Goal: Task Accomplishment & Management: Complete application form

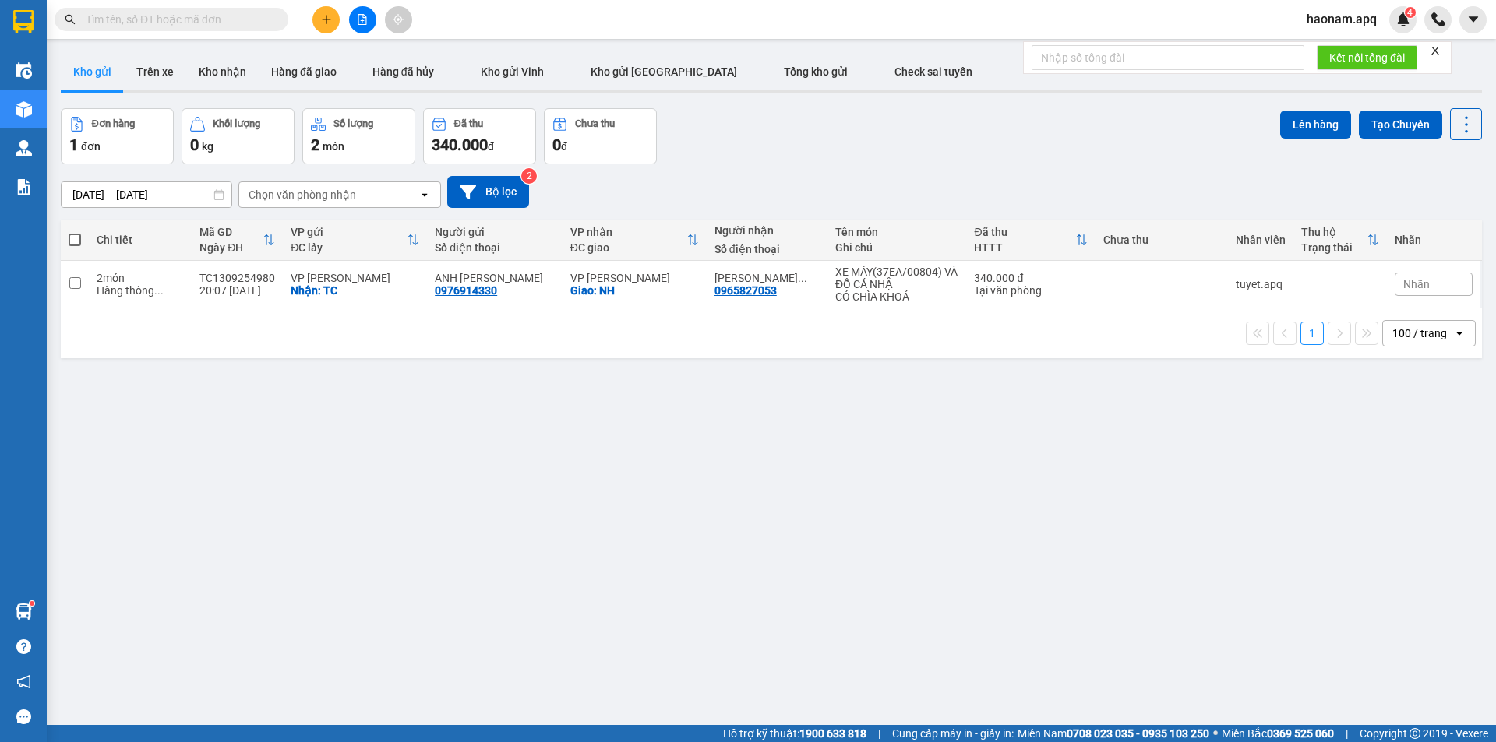
scroll to position [92, 0]
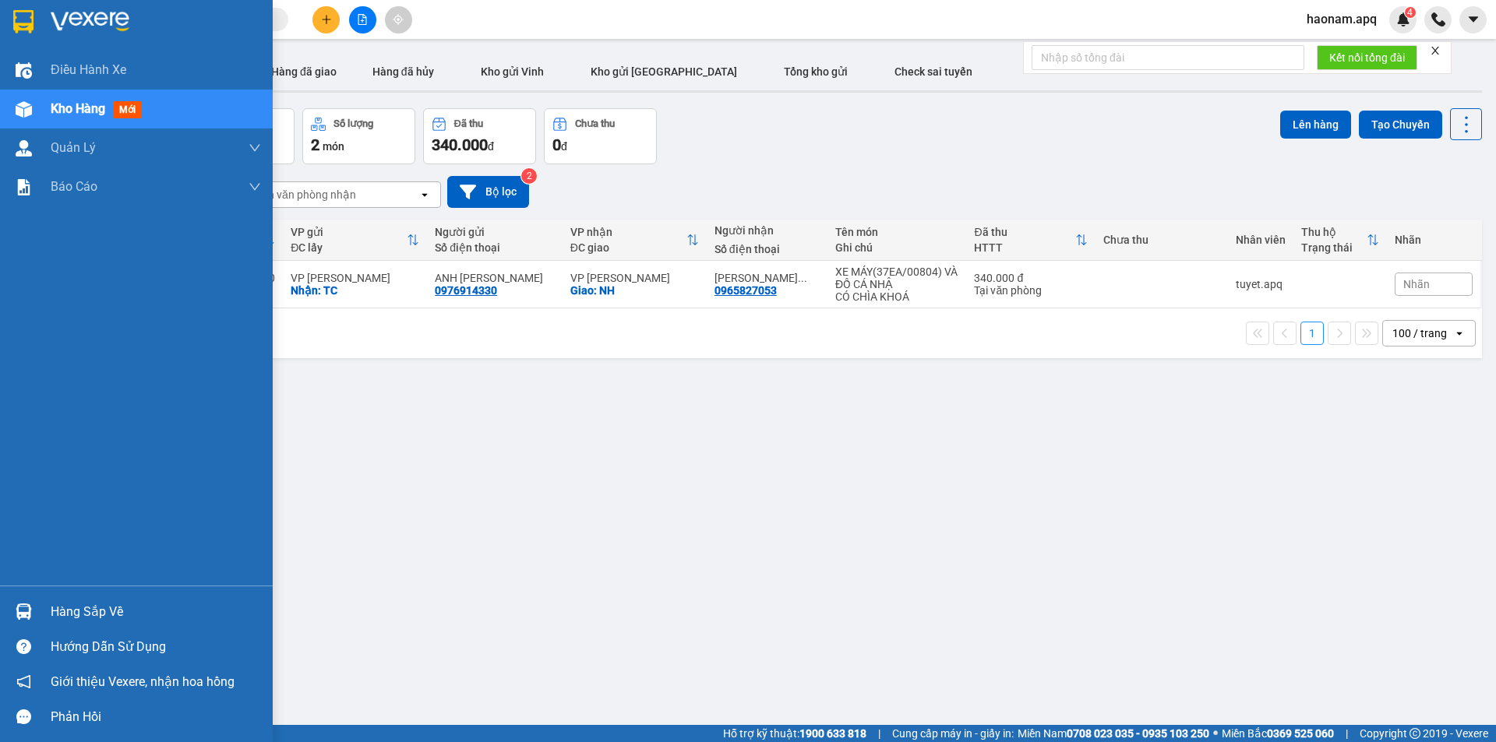
drag, startPoint x: 72, startPoint y: 618, endPoint x: 81, endPoint y: 618, distance: 8.6
click at [73, 618] on div "Hàng sắp về" at bounding box center [156, 612] width 210 height 23
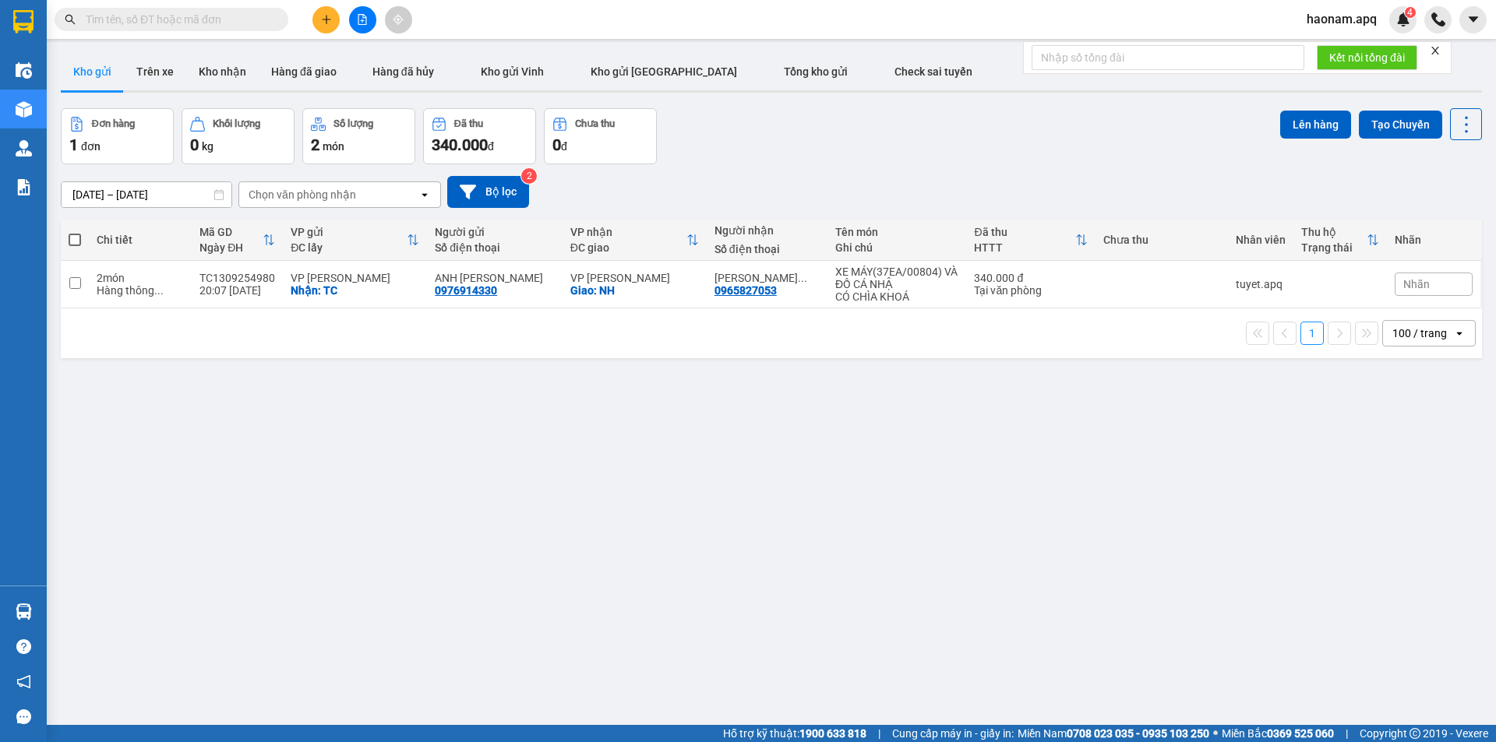
click at [506, 390] on section "Kết quả tìm kiếm ( 0 ) Bộ lọc No Data haonam.apq 4 Điều hành xe Kho hàng mới Qu…" at bounding box center [748, 371] width 1496 height 742
click at [169, 86] on button "Trên xe" at bounding box center [155, 71] width 62 height 37
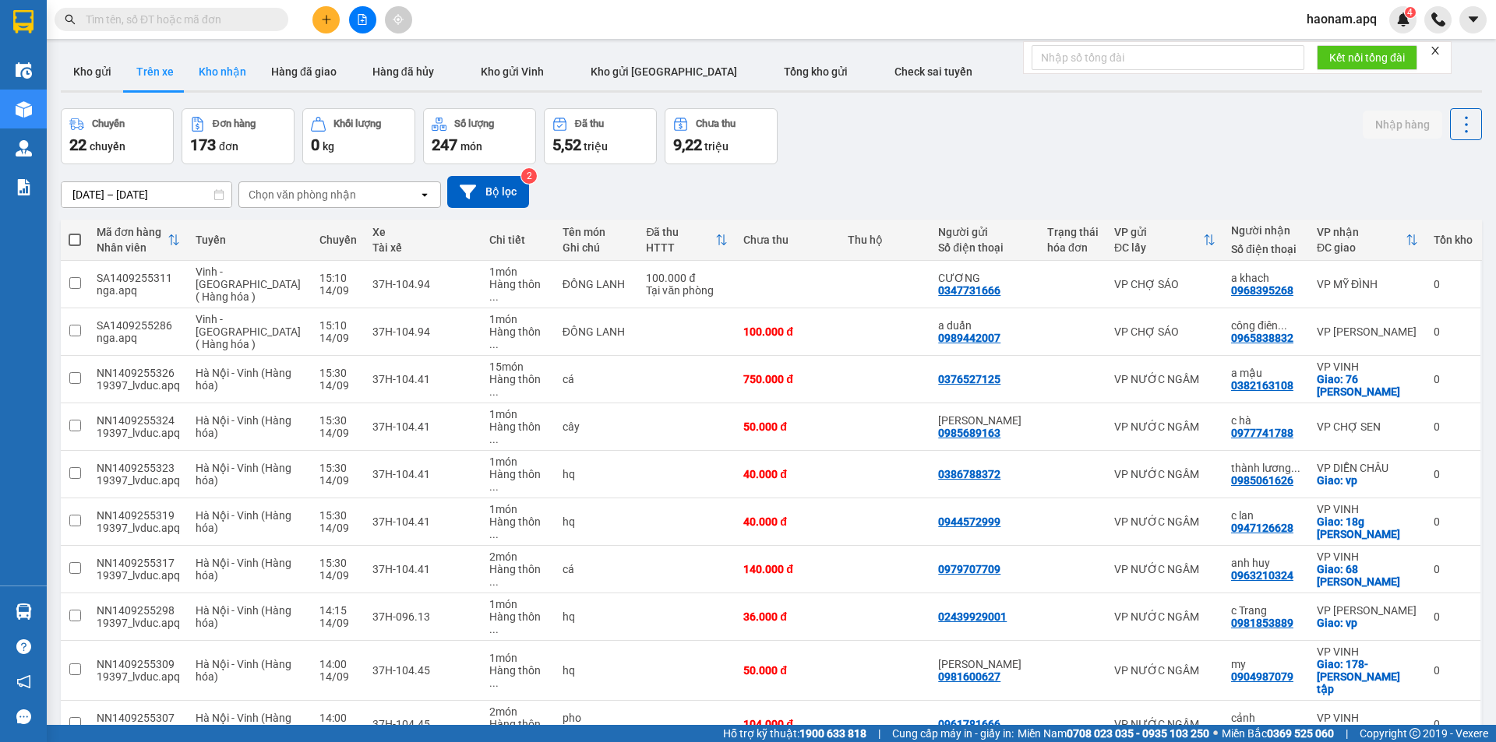
click at [211, 80] on button "Kho nhận" at bounding box center [222, 71] width 72 height 37
type input "14/09/2025 – 14/09/2025"
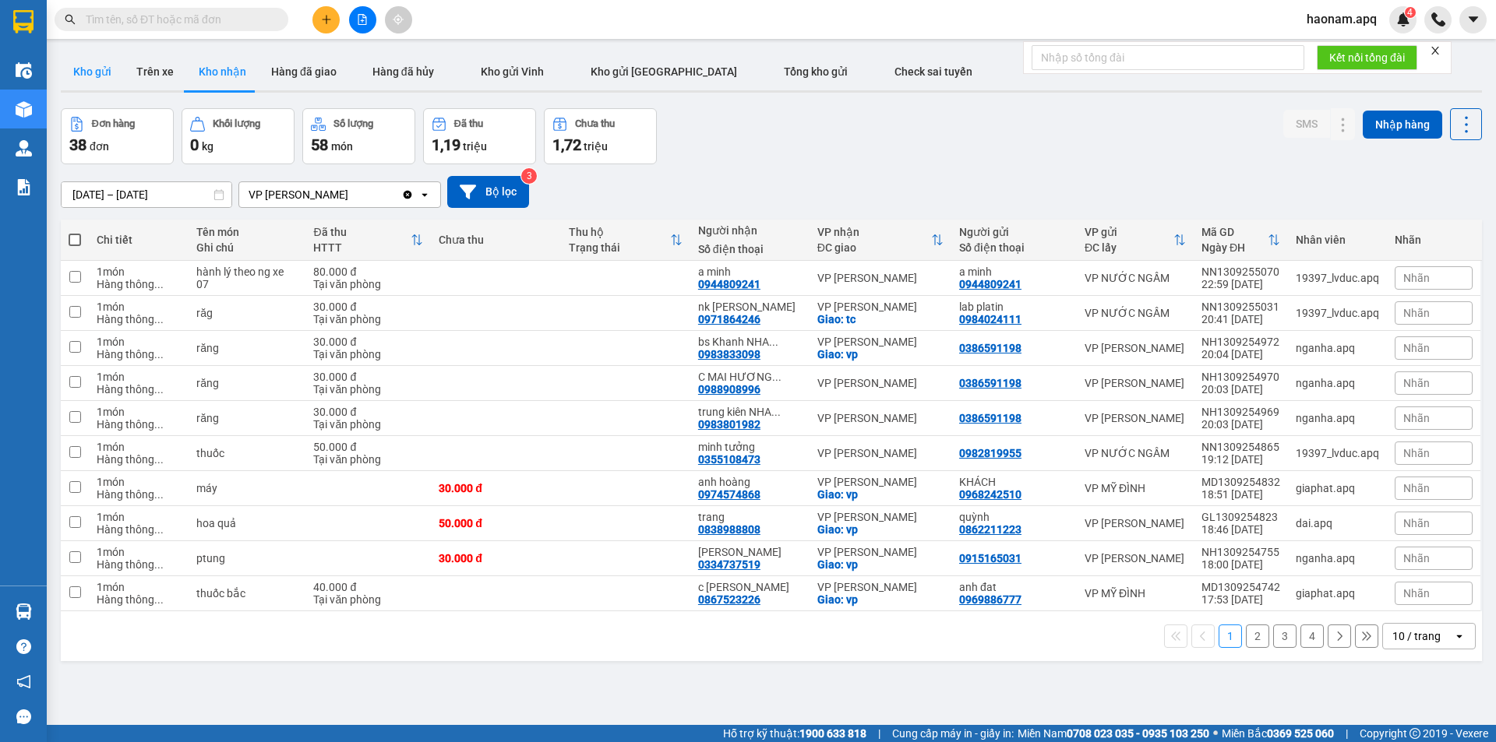
click at [100, 66] on button "Kho gửi" at bounding box center [92, 71] width 63 height 37
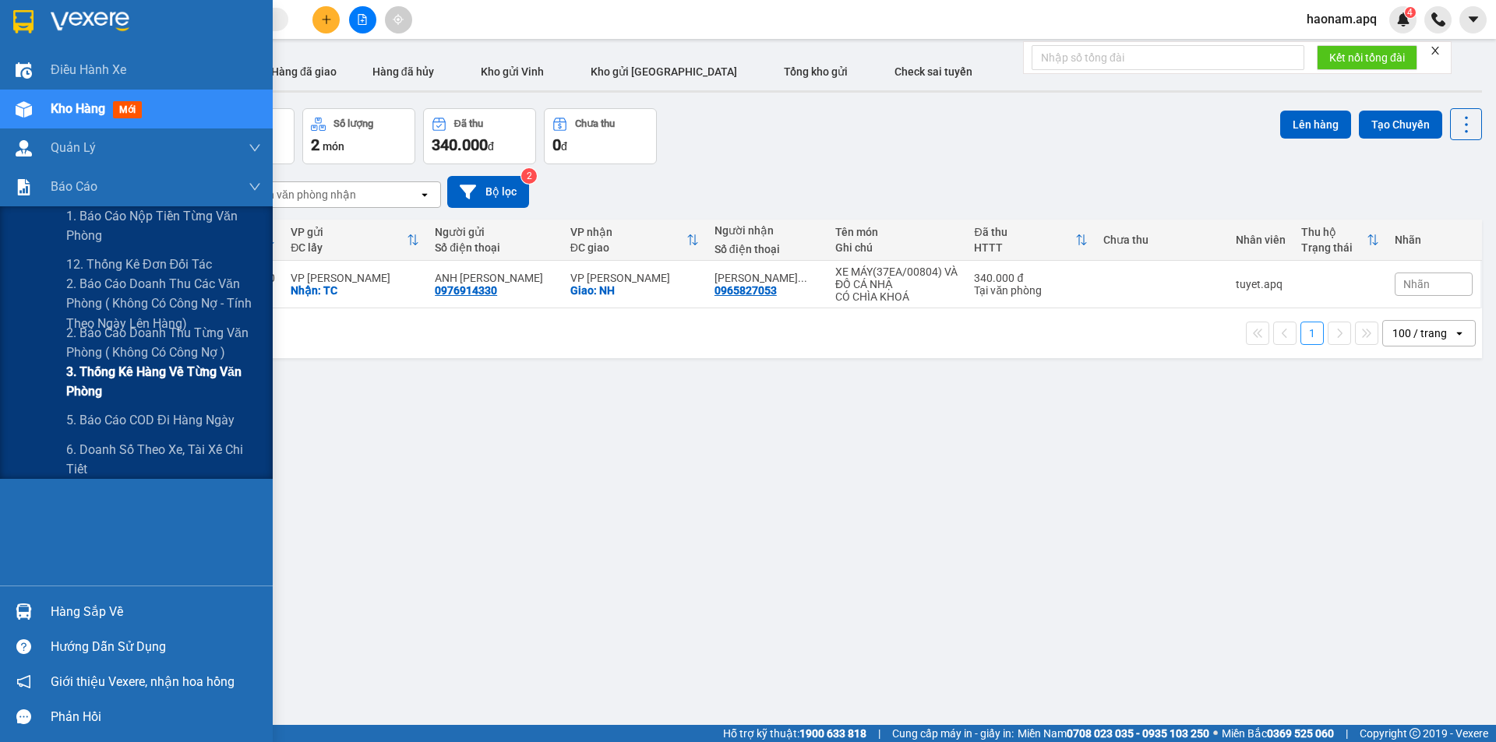
click at [203, 380] on span "3. Thống kê hàng về từng văn phòng" at bounding box center [163, 381] width 195 height 39
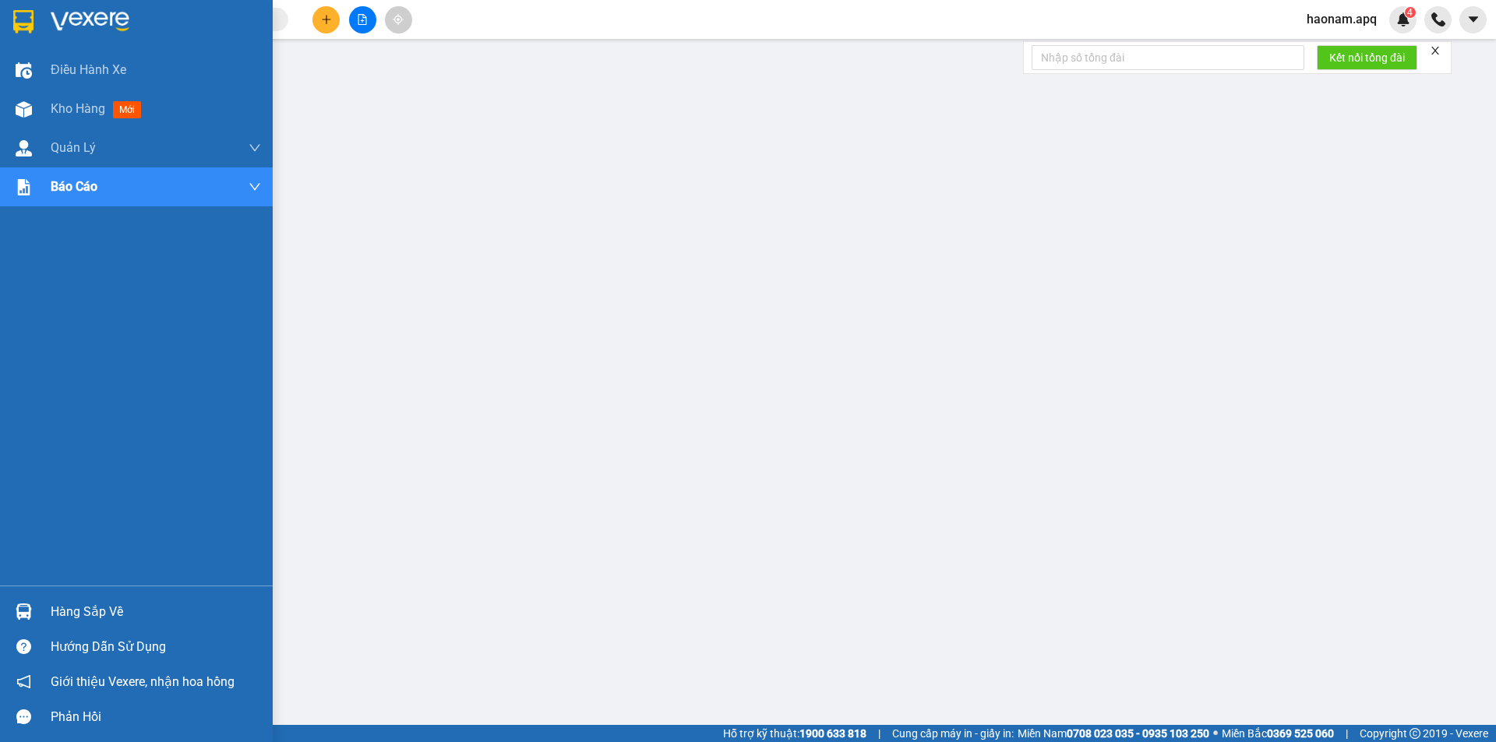
click at [97, 597] on div "Hàng sắp về" at bounding box center [136, 611] width 273 height 35
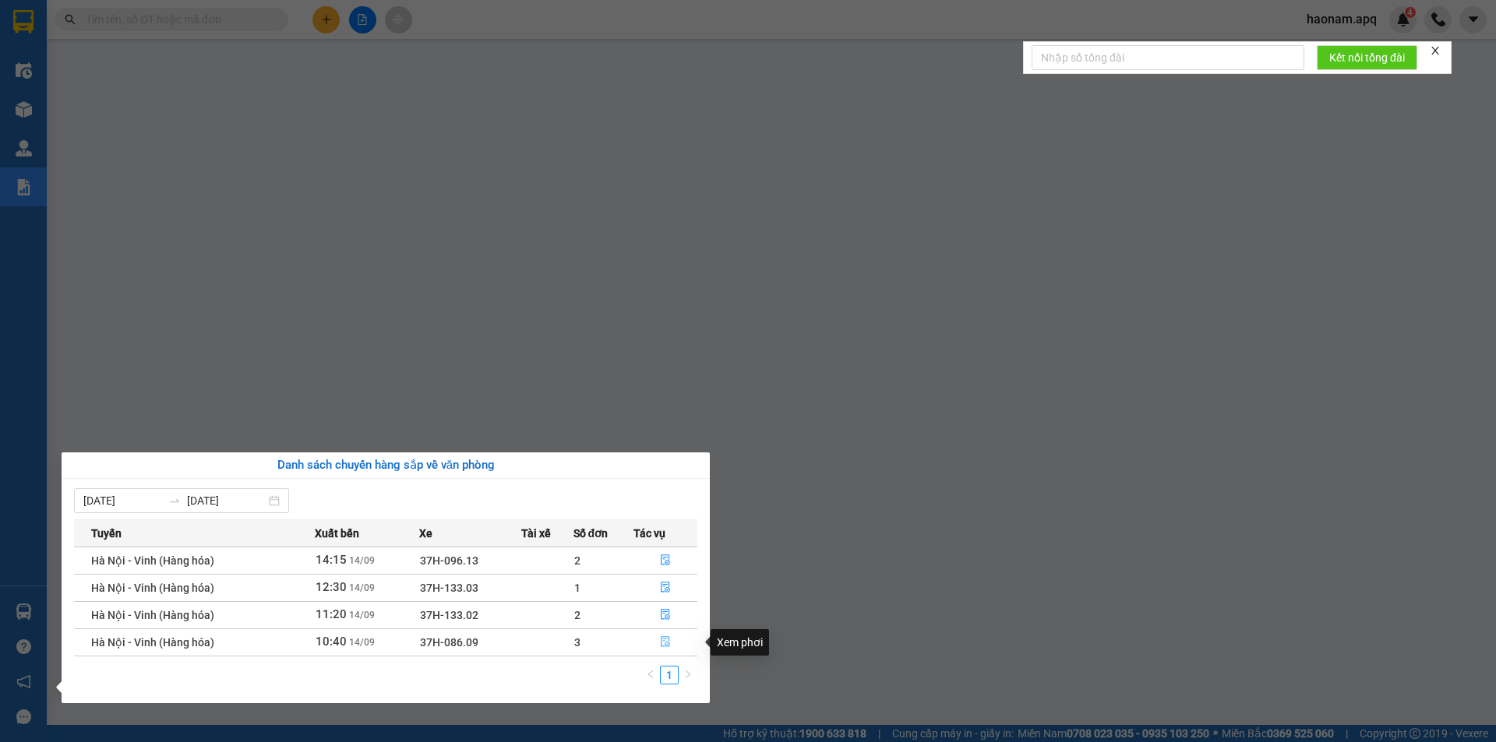
click at [639, 650] on button "button" at bounding box center [665, 642] width 62 height 25
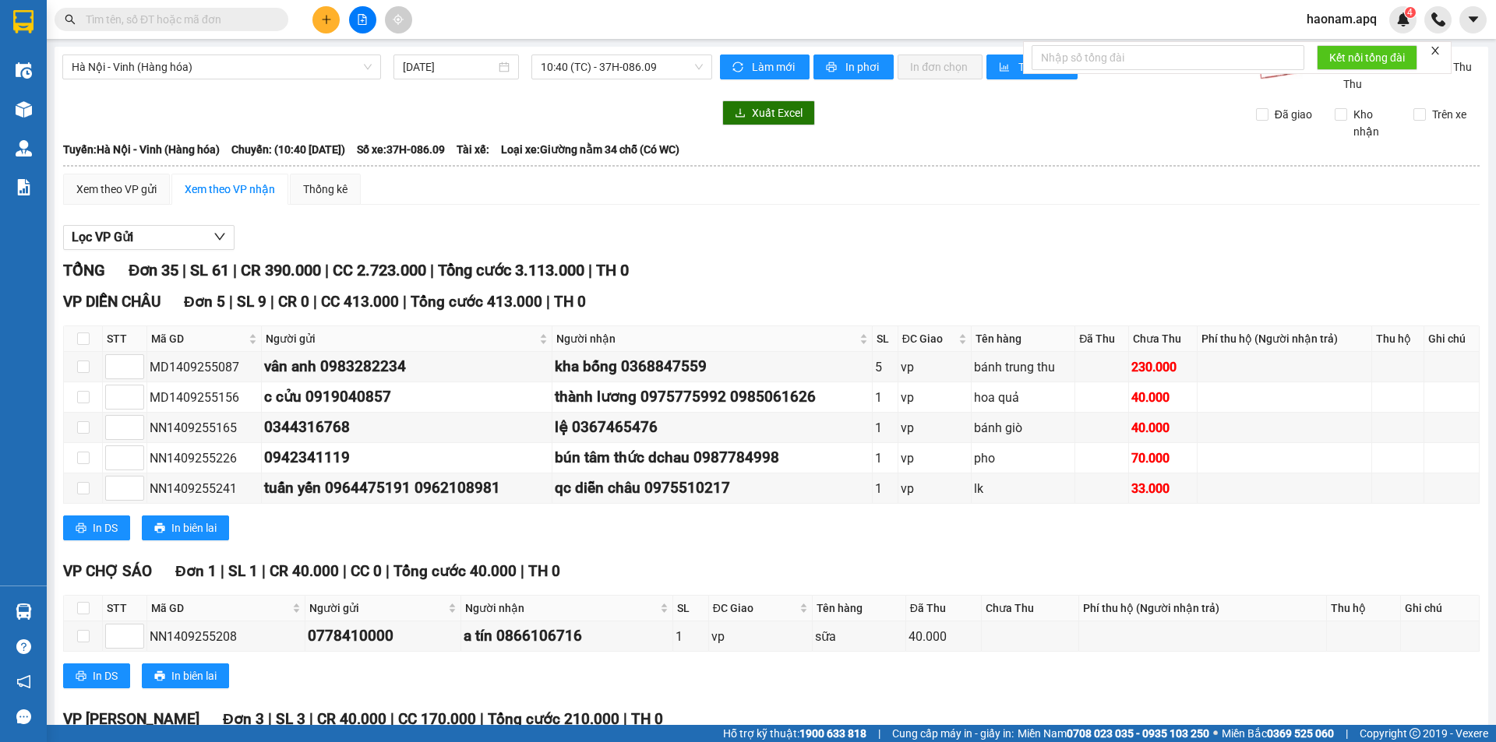
click at [1324, 12] on span "haonam.apq" at bounding box center [1341, 18] width 95 height 19
click at [1328, 48] on span "Đăng xuất" at bounding box center [1350, 48] width 65 height 17
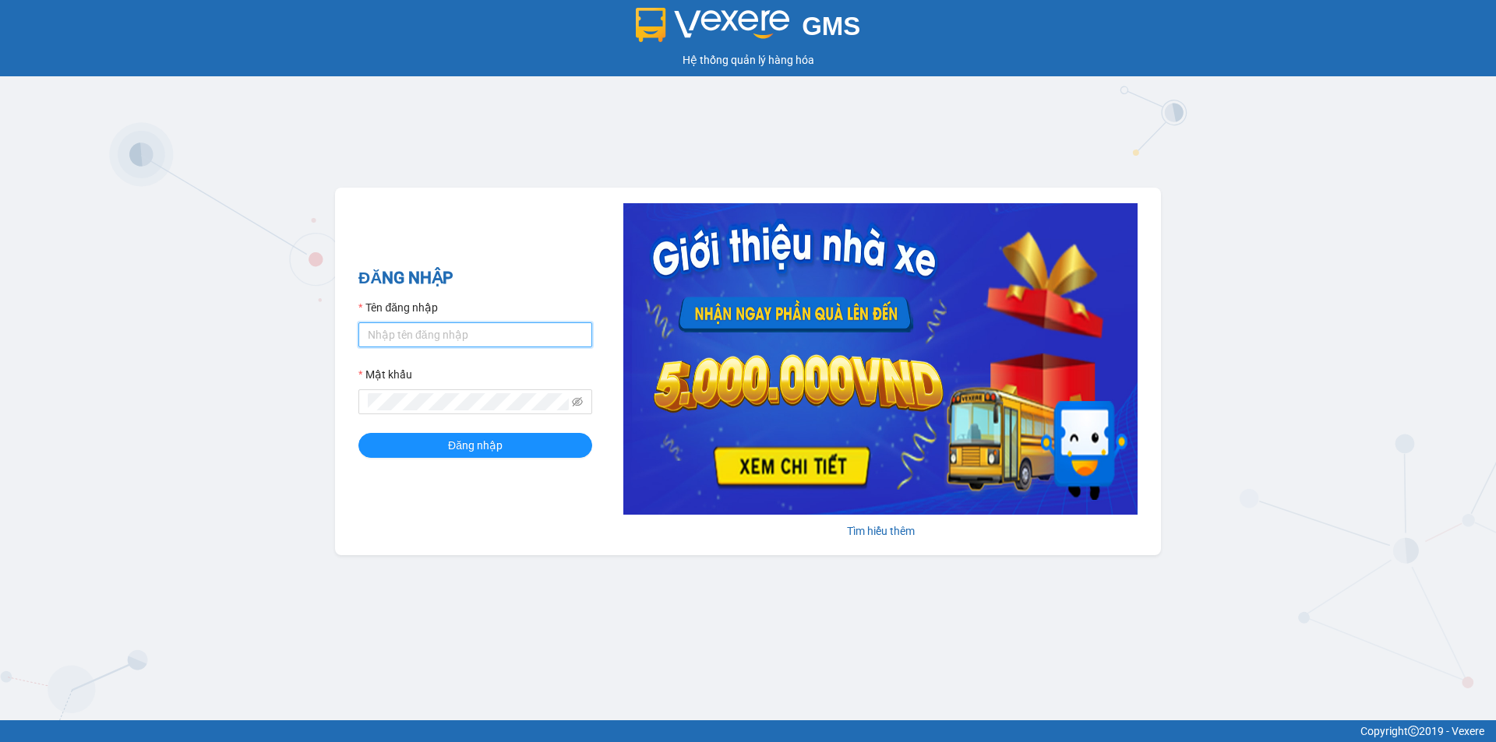
click at [506, 341] on input "Tên đăng nhập" at bounding box center [475, 334] width 234 height 25
type input "hoangdinhlieu.apq"
click at [582, 405] on icon "eye-invisible" at bounding box center [577, 401] width 11 height 11
click at [490, 391] on span at bounding box center [475, 401] width 234 height 25
click at [483, 449] on span "Đăng nhập" at bounding box center [475, 445] width 55 height 17
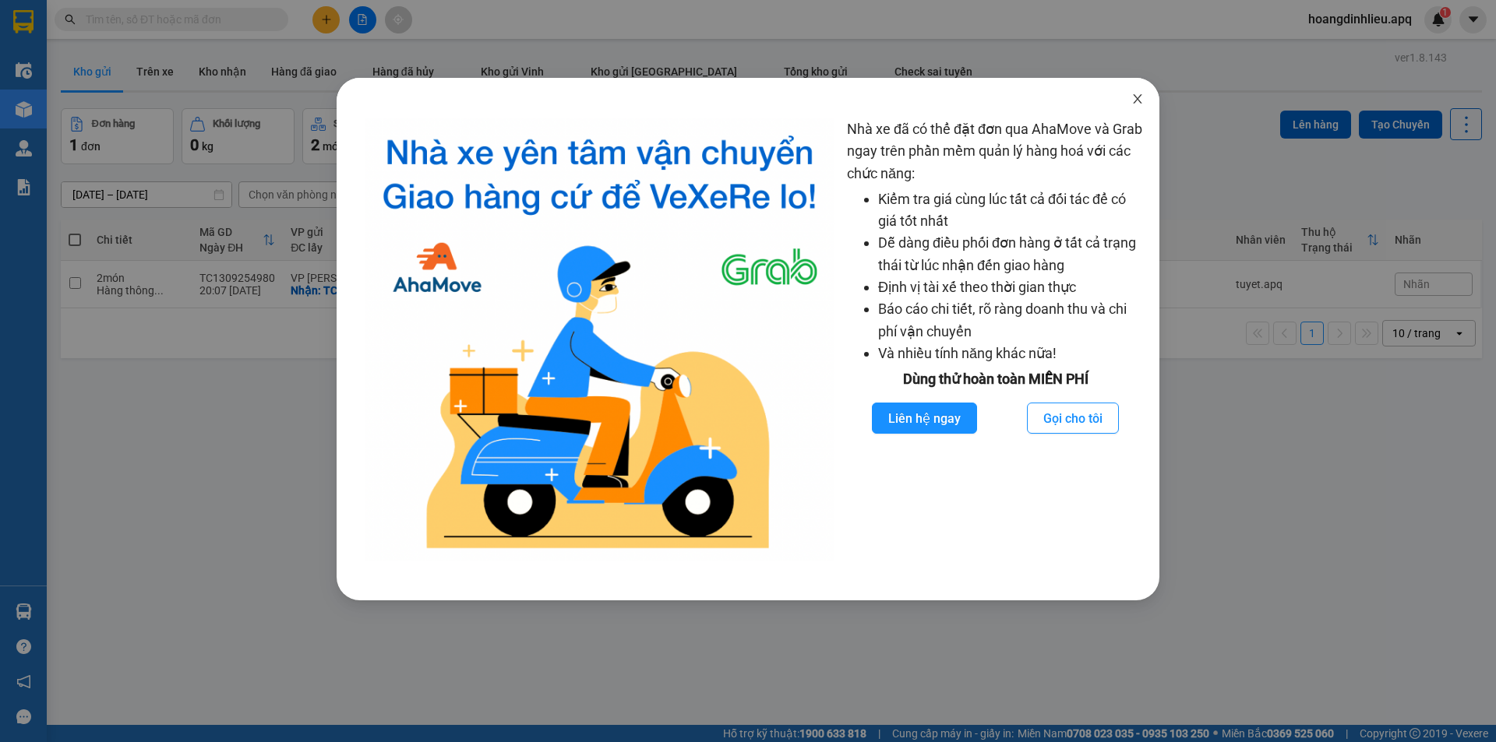
click at [1136, 99] on icon "close" at bounding box center [1137, 98] width 9 height 9
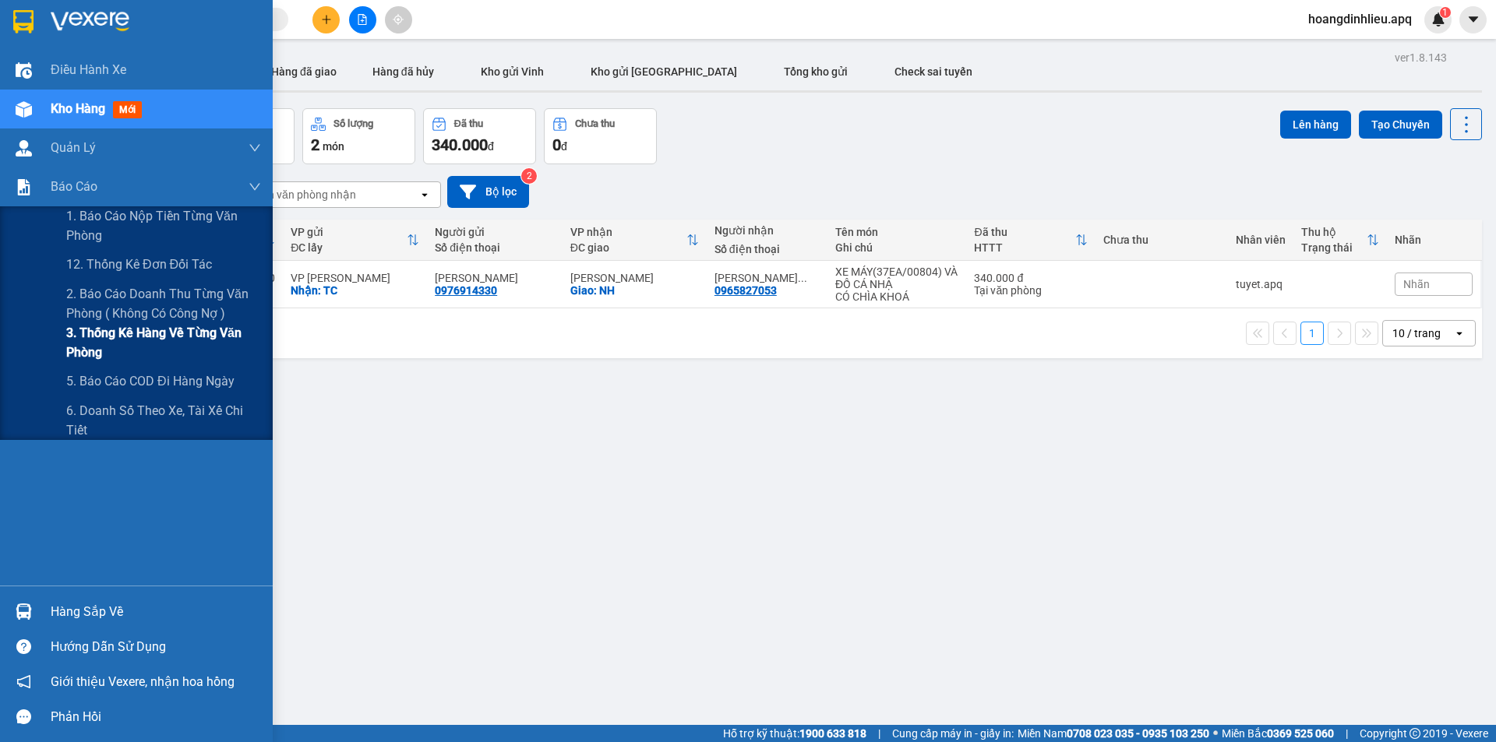
click at [82, 335] on span "3. Thống kê hàng về từng văn phòng" at bounding box center [163, 342] width 195 height 39
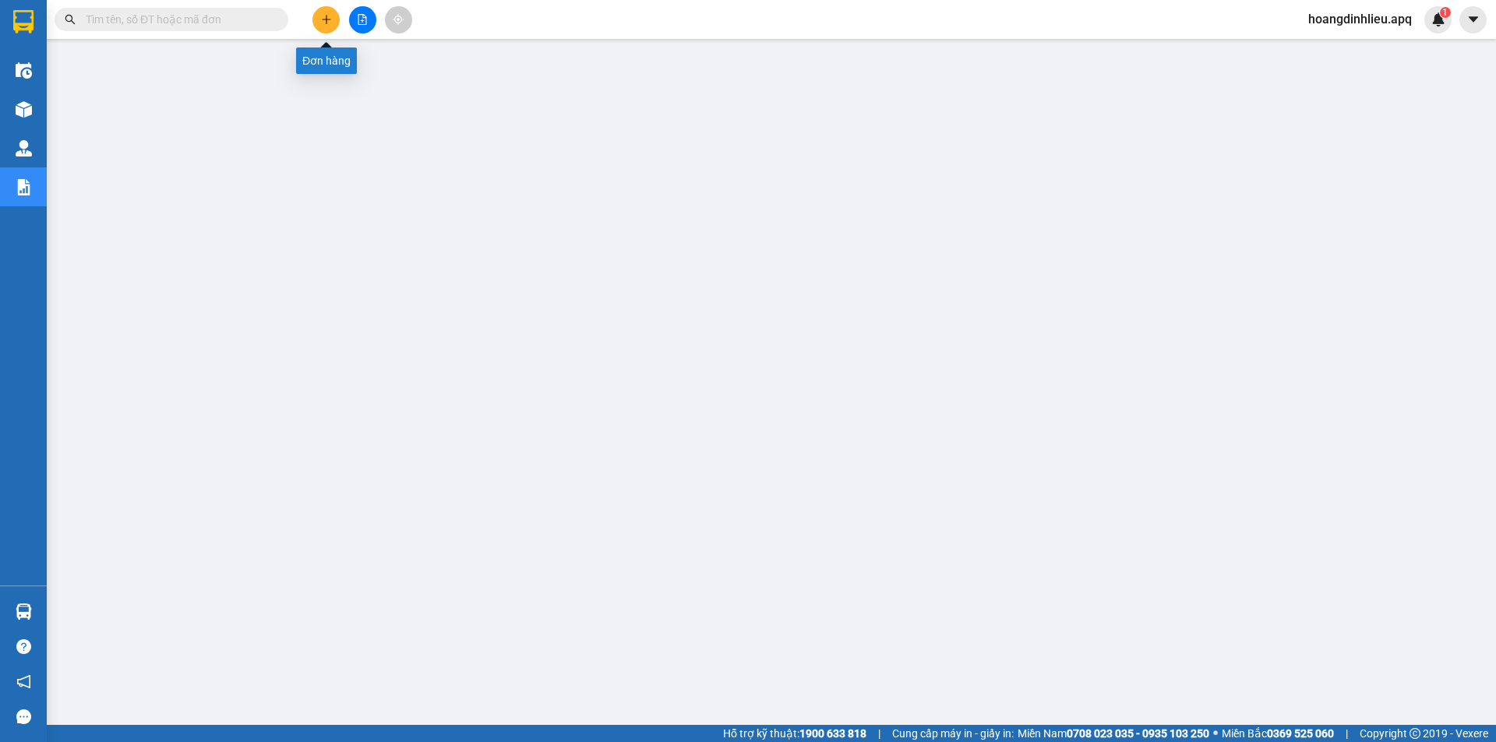
click at [325, 19] on icon "plus" at bounding box center [326, 19] width 9 height 1
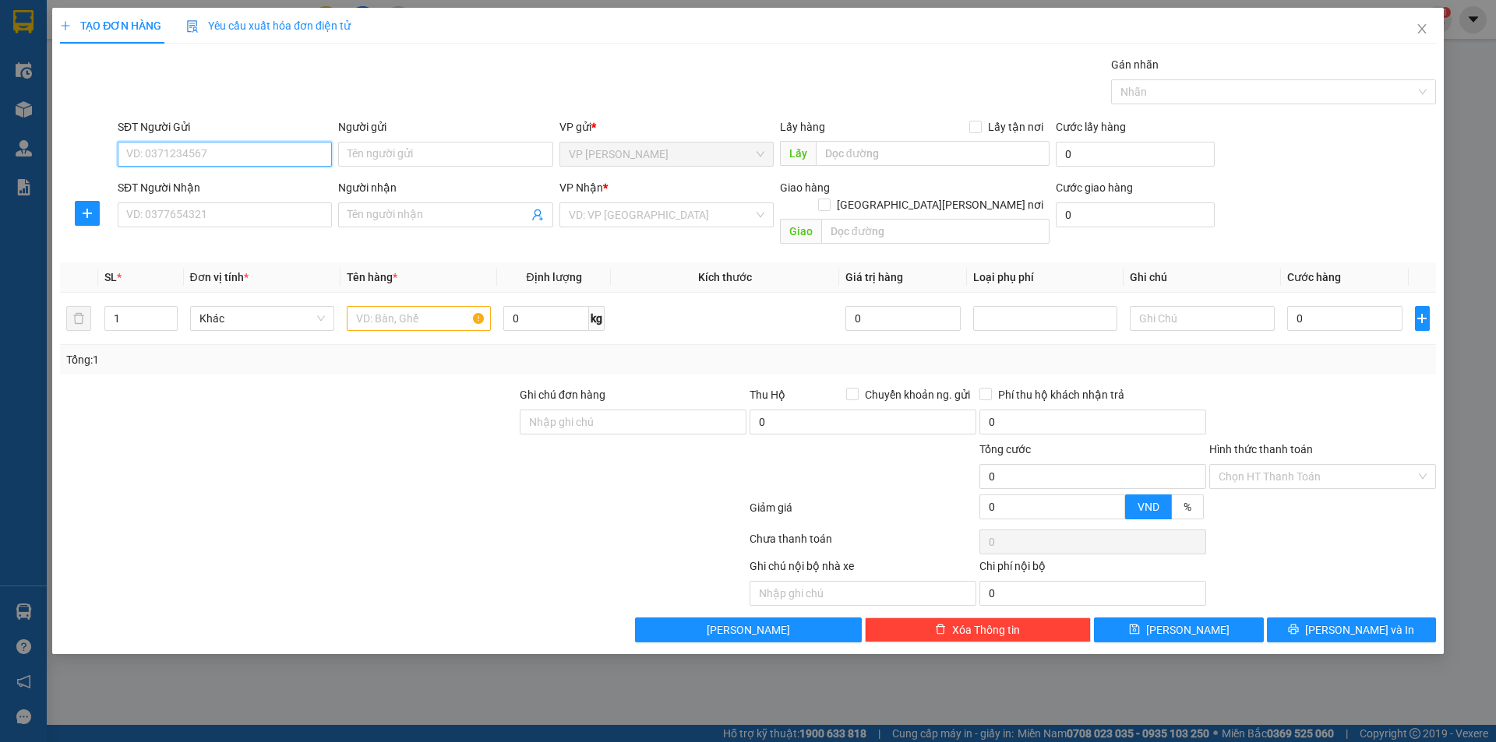
click at [242, 153] on input "SĐT Người Gửi" at bounding box center [225, 154] width 214 height 25
click at [248, 154] on input "SĐT Người Gửi" at bounding box center [225, 154] width 214 height 25
click at [223, 213] on div "0925992261 - BÀ NG THỊ BA" at bounding box center [225, 210] width 196 height 17
type input "0925992261"
type input "BÀ NG THỊ BA"
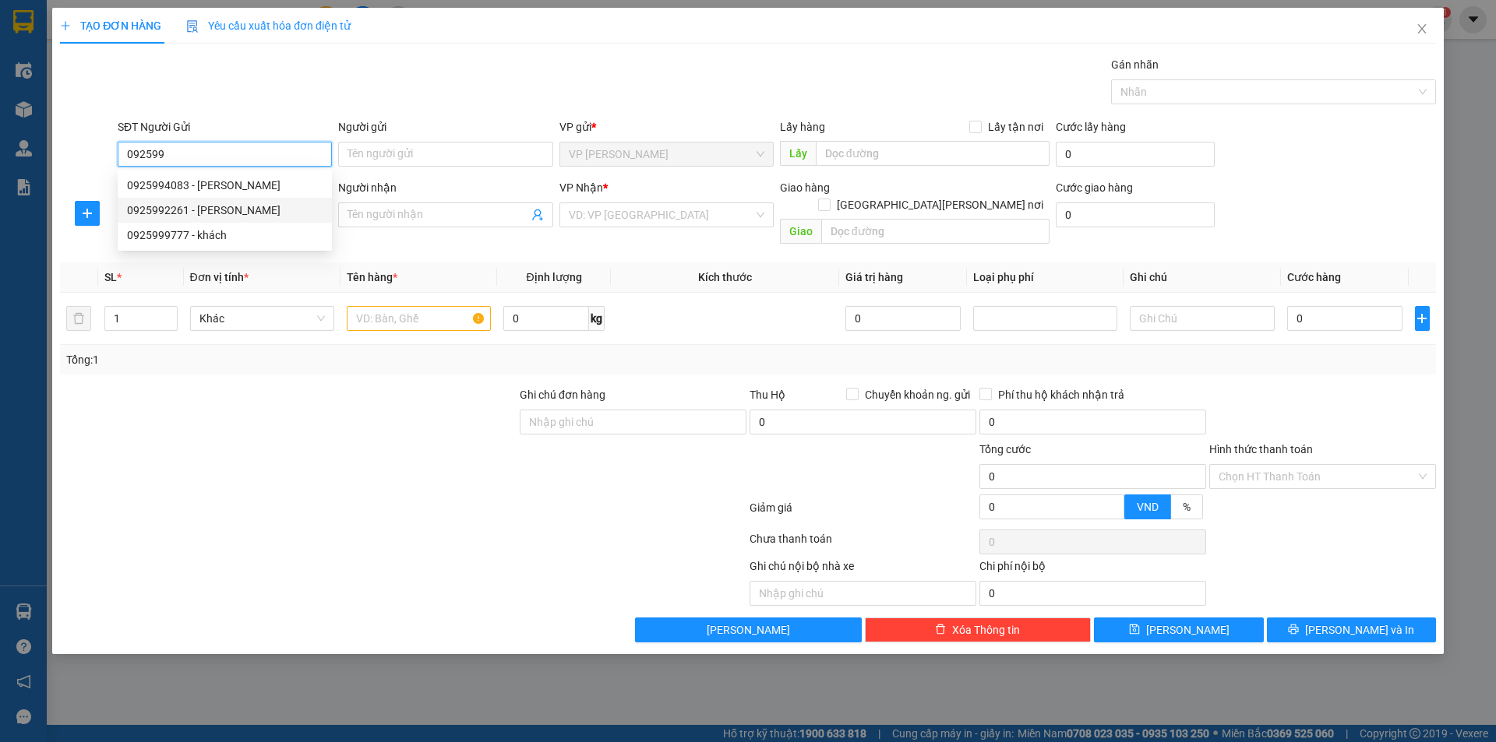
checkbox input "true"
type input "TC"
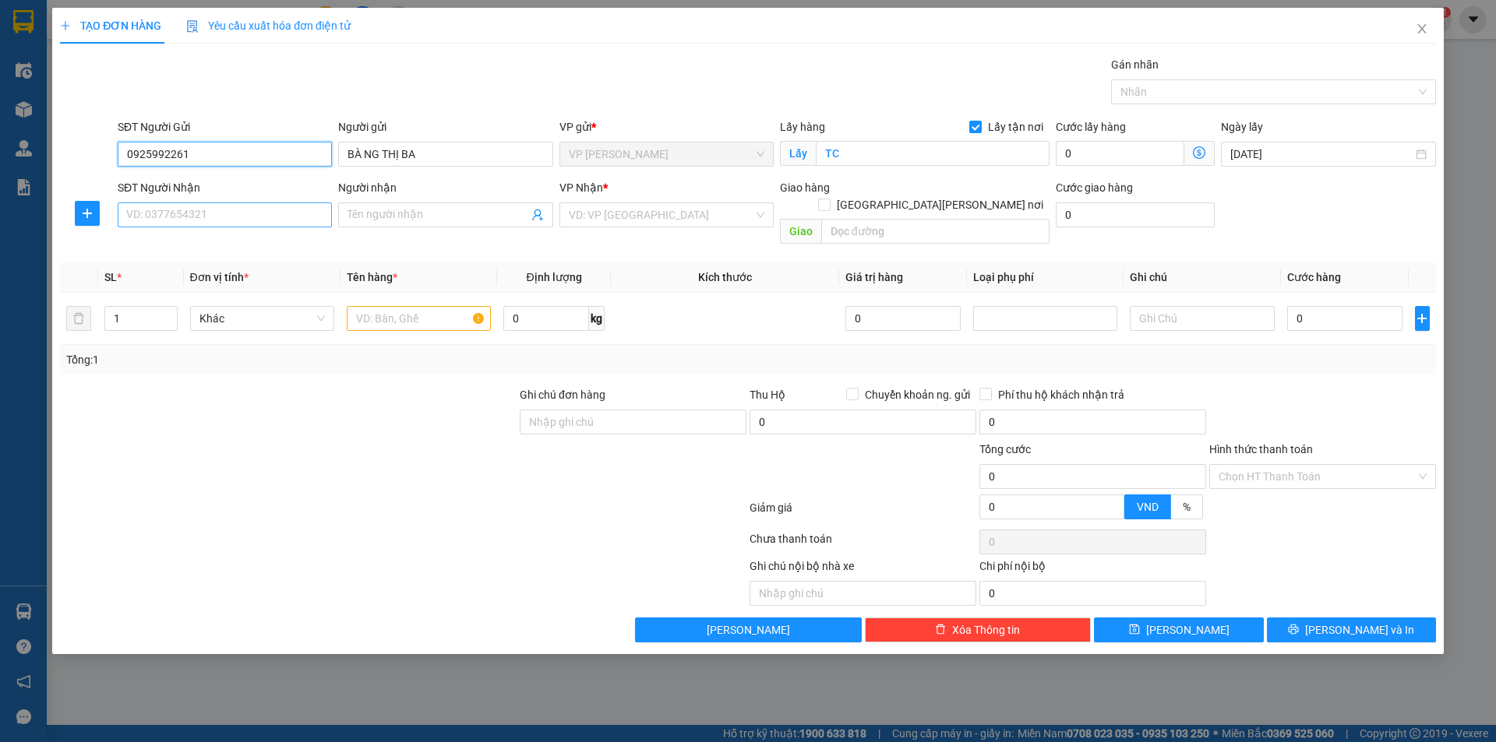
type input "0925992261"
click at [231, 222] on input "SĐT Người Nhận" at bounding box center [225, 215] width 214 height 25
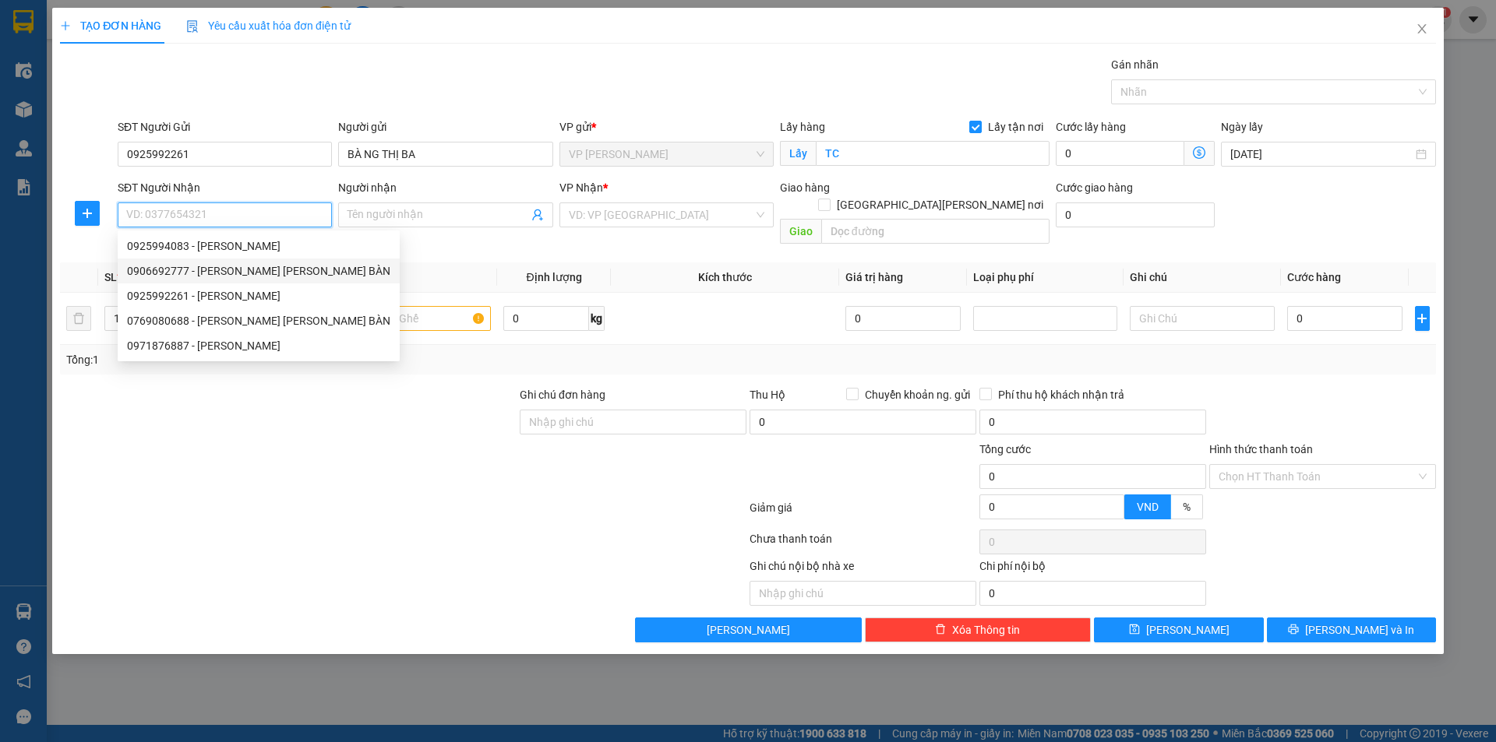
click at [253, 267] on div "0906692777 - ANH NGUYỄN HUY BÀN" at bounding box center [258, 270] width 263 height 17
type input "0906692777"
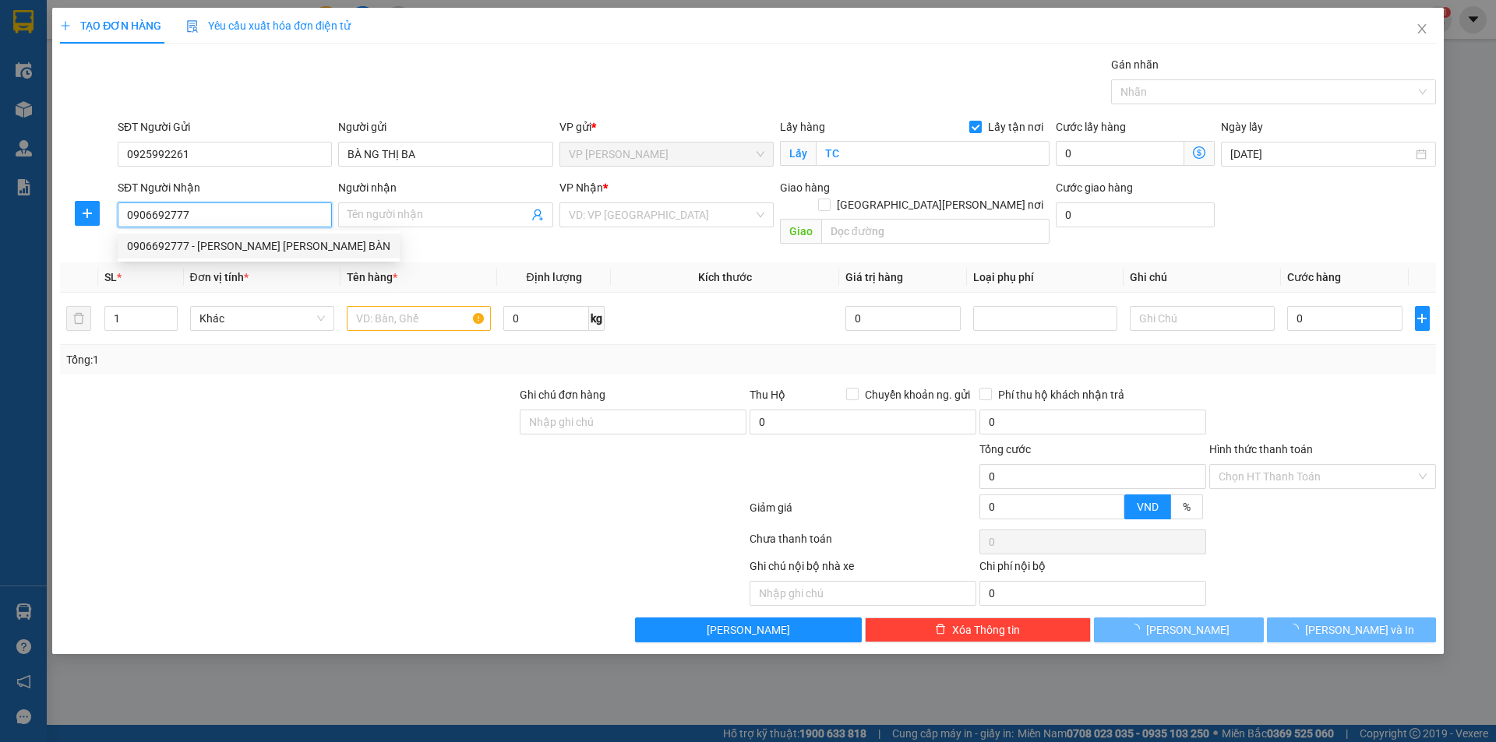
type input "ANH NGUYỄN HUY BÀN"
checkbox input "true"
type input "NH"
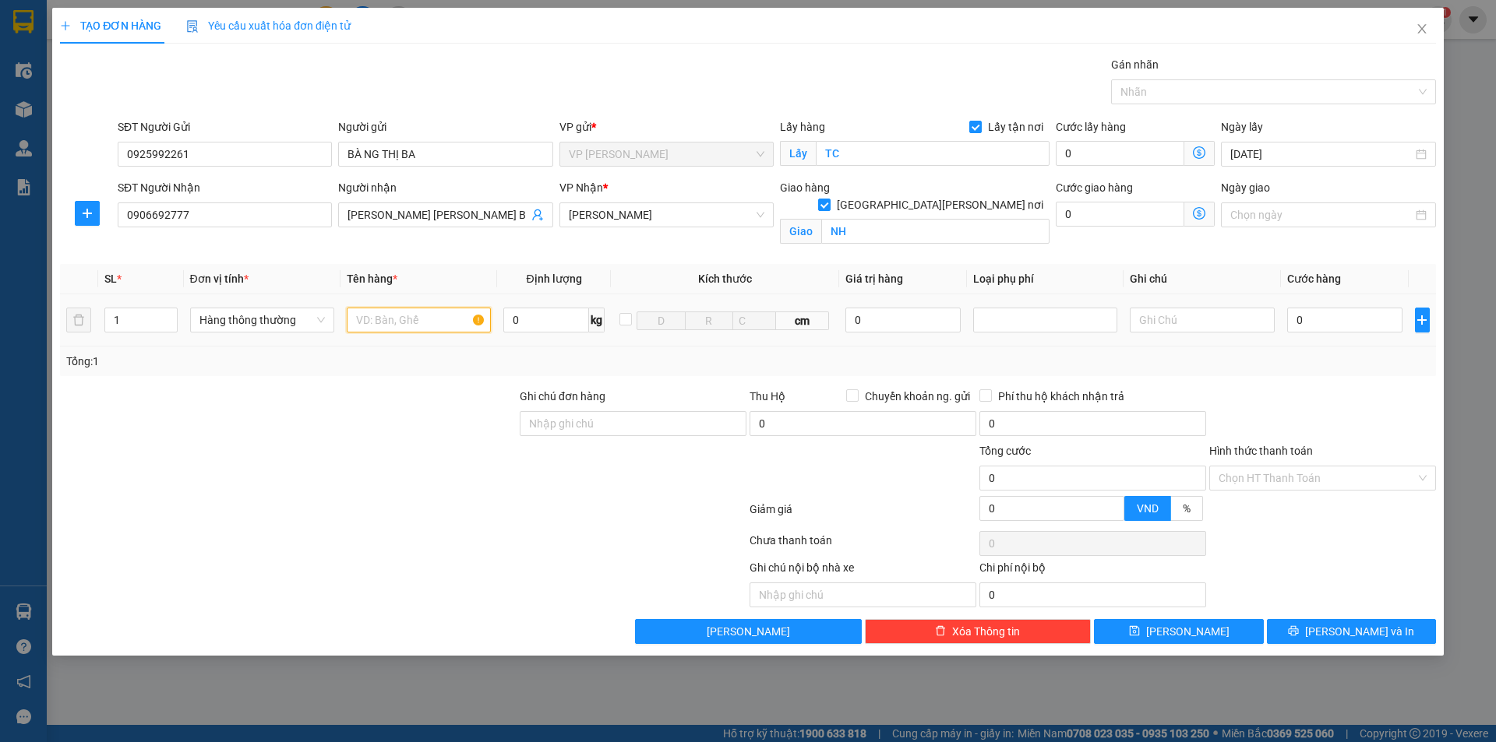
click at [382, 315] on input "text" at bounding box center [419, 320] width 144 height 25
click at [300, 216] on input "0906692777" at bounding box center [225, 215] width 214 height 25
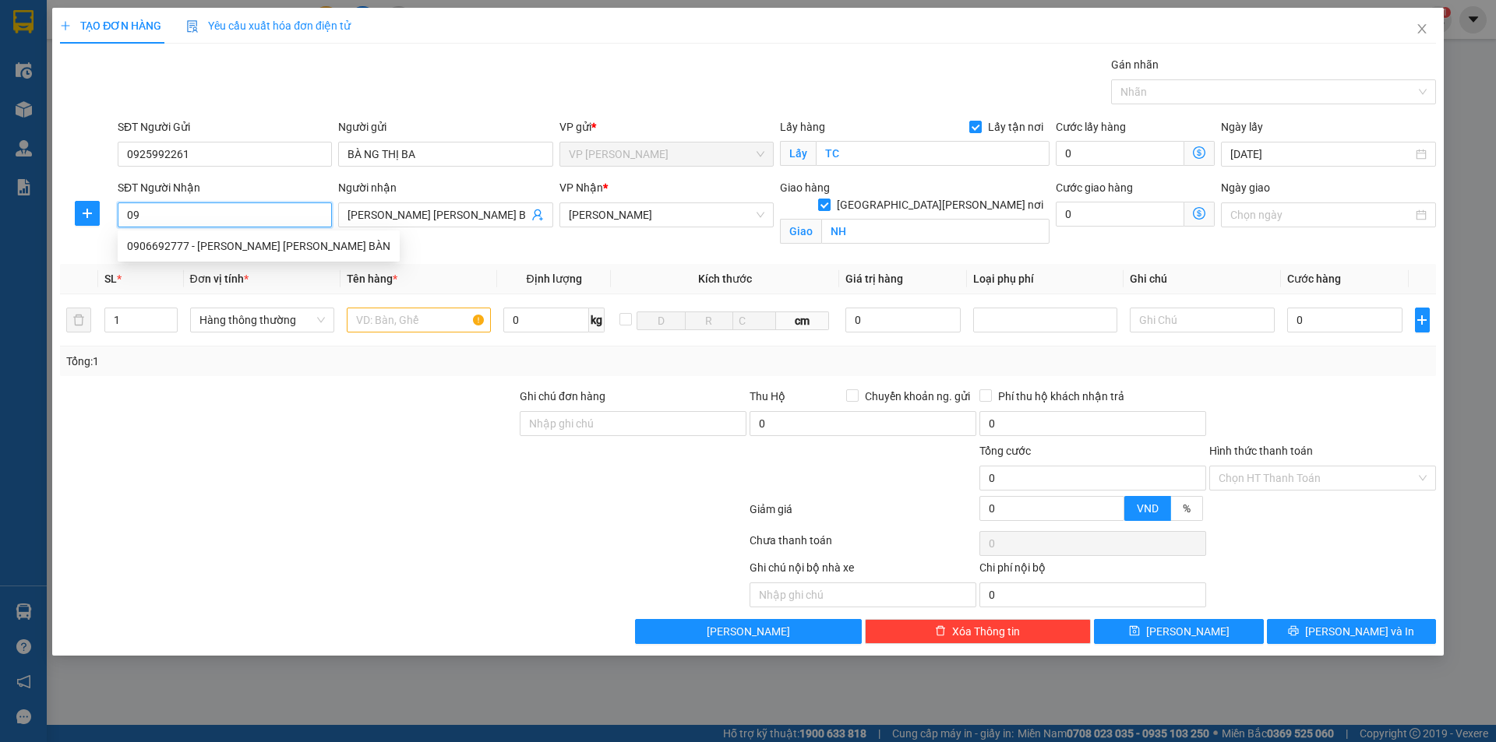
type input "0"
click at [217, 242] on div "0996898000 - khách" at bounding box center [225, 246] width 196 height 17
type input "0996898000"
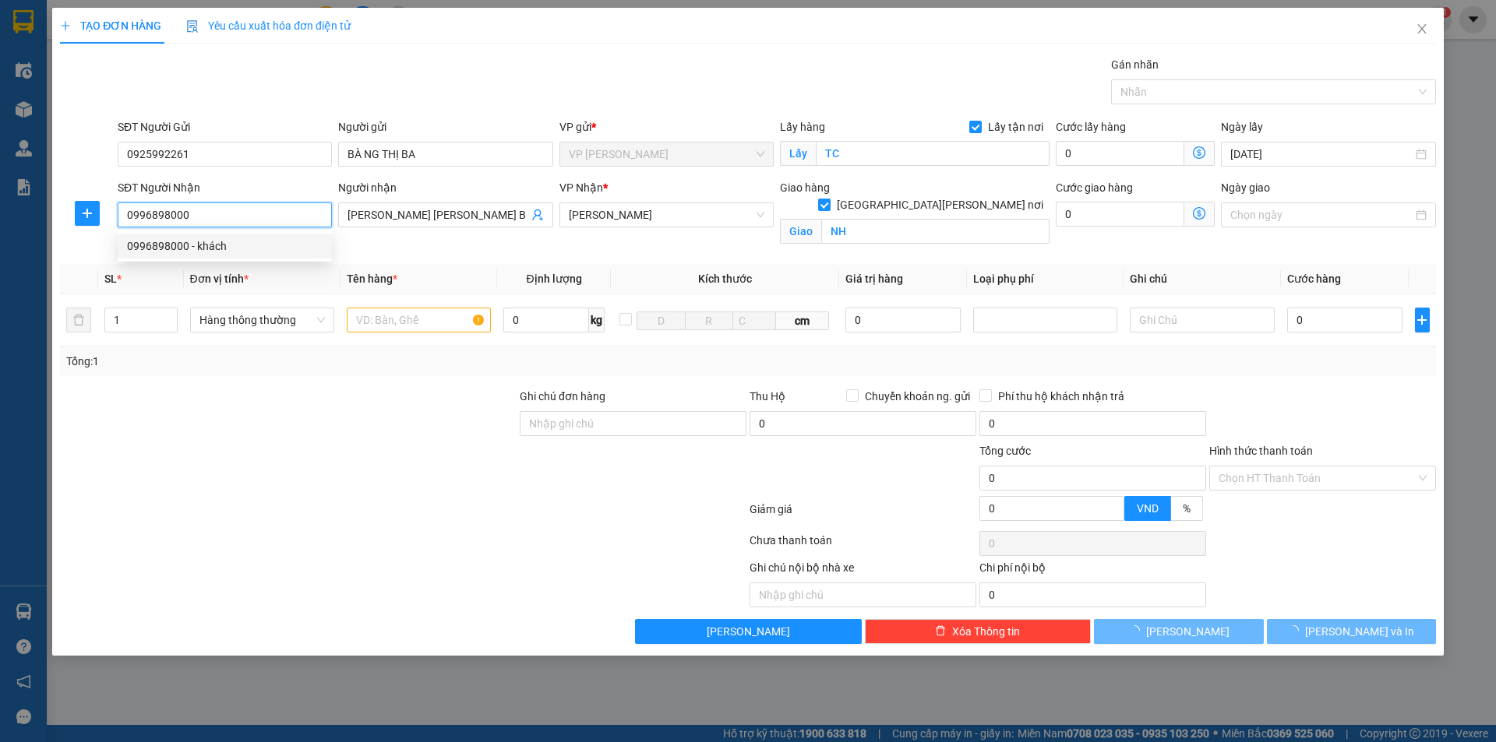
type input "khách"
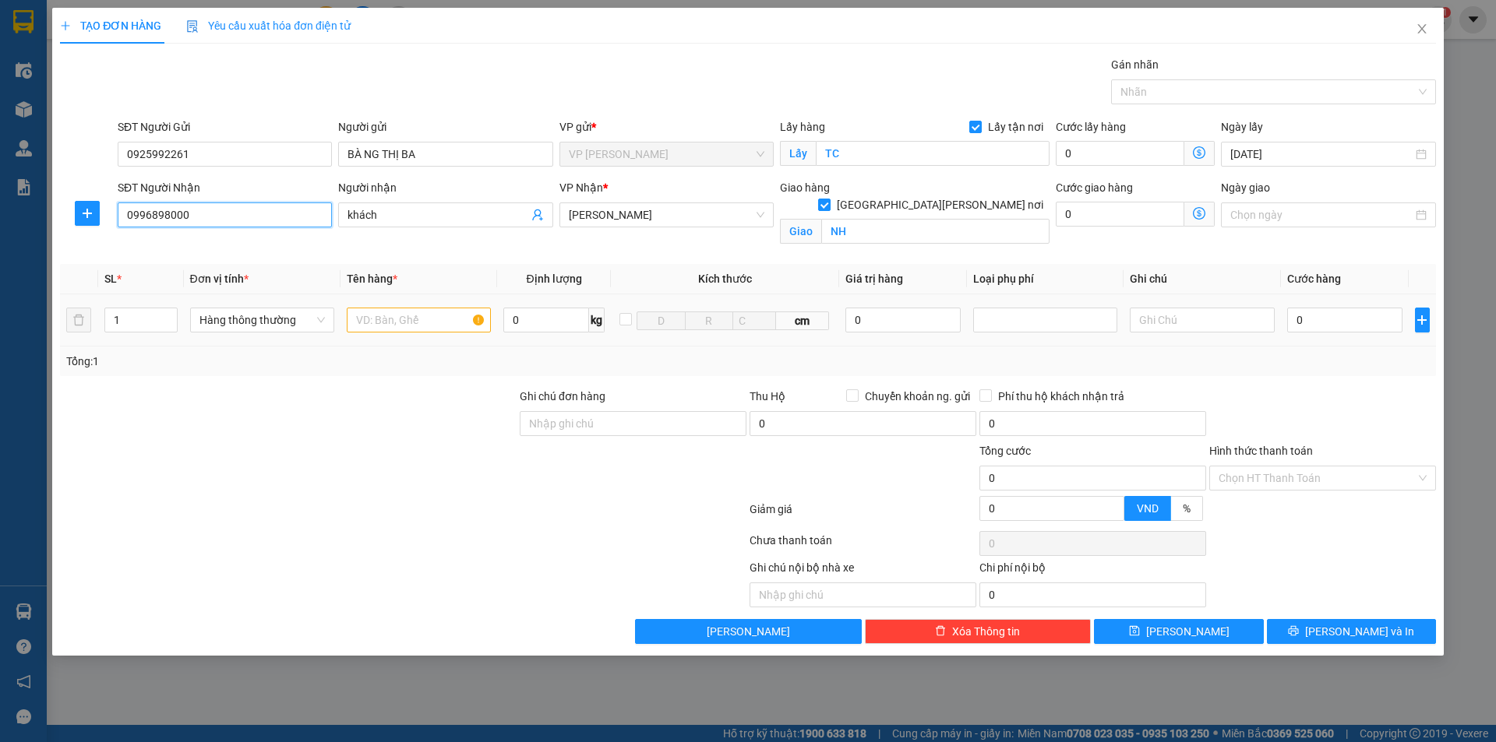
type input "0996898000"
click at [419, 319] on input "text" at bounding box center [419, 320] width 144 height 25
type input "thực phẩm"
click at [1297, 325] on input "0" at bounding box center [1345, 320] width 116 height 25
type input "6"
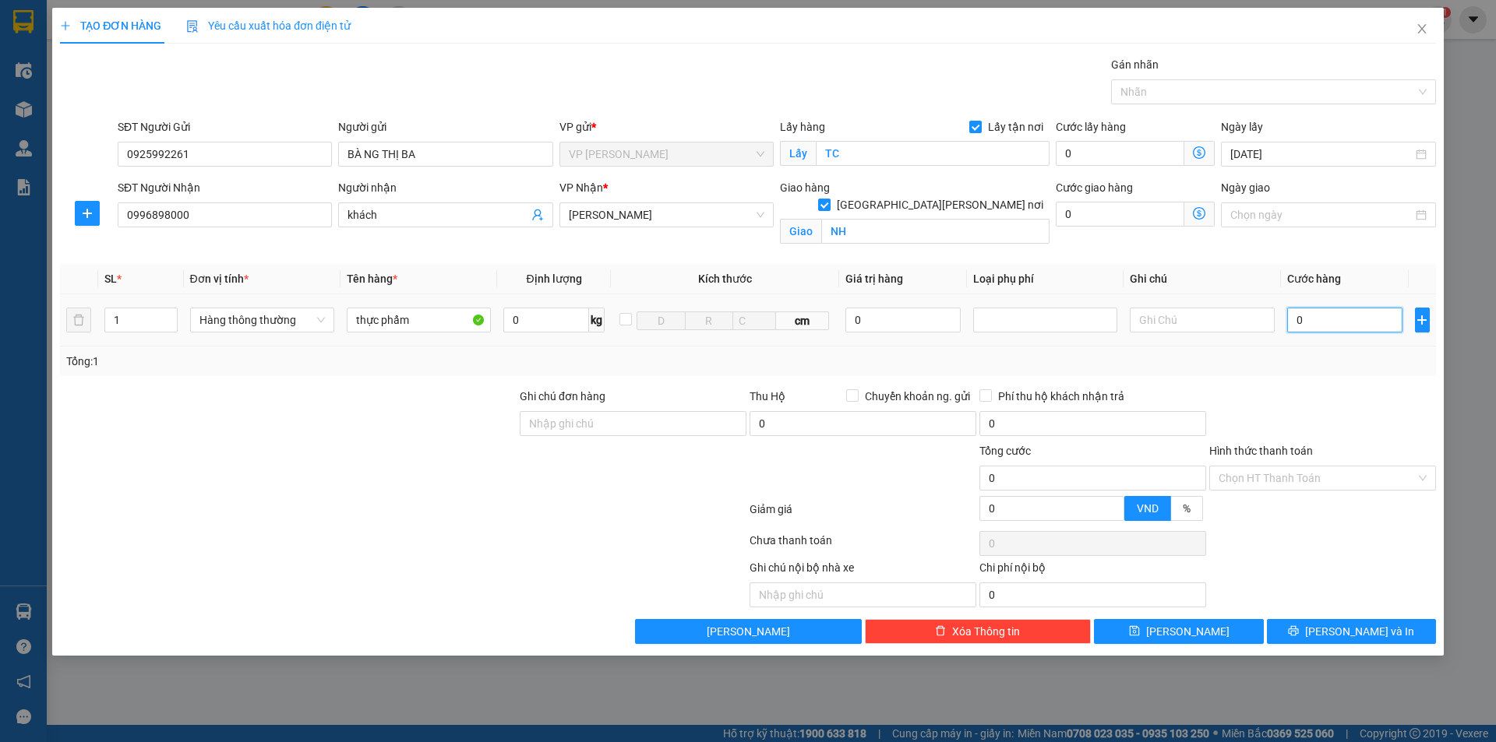
type input "6"
type input "60"
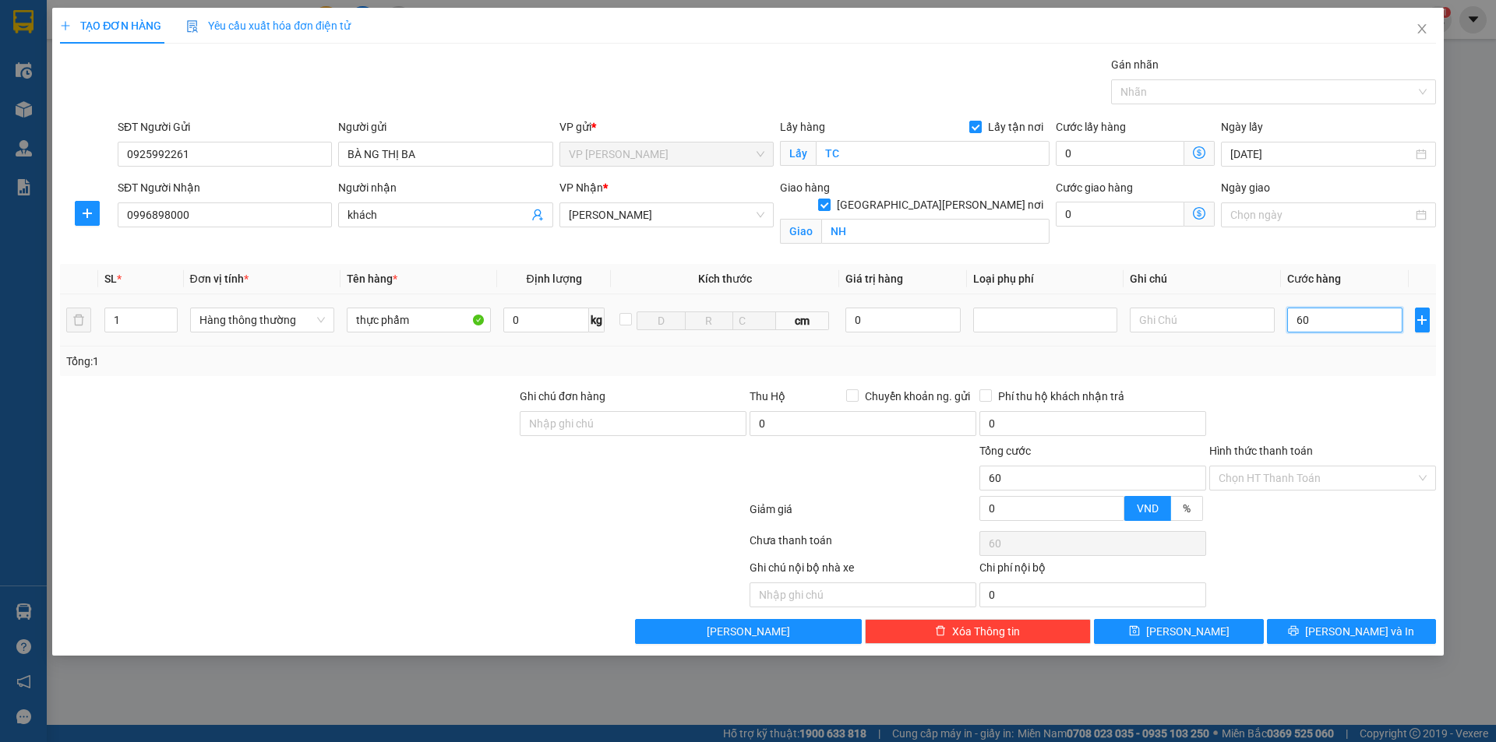
type input "600"
type input "6.000"
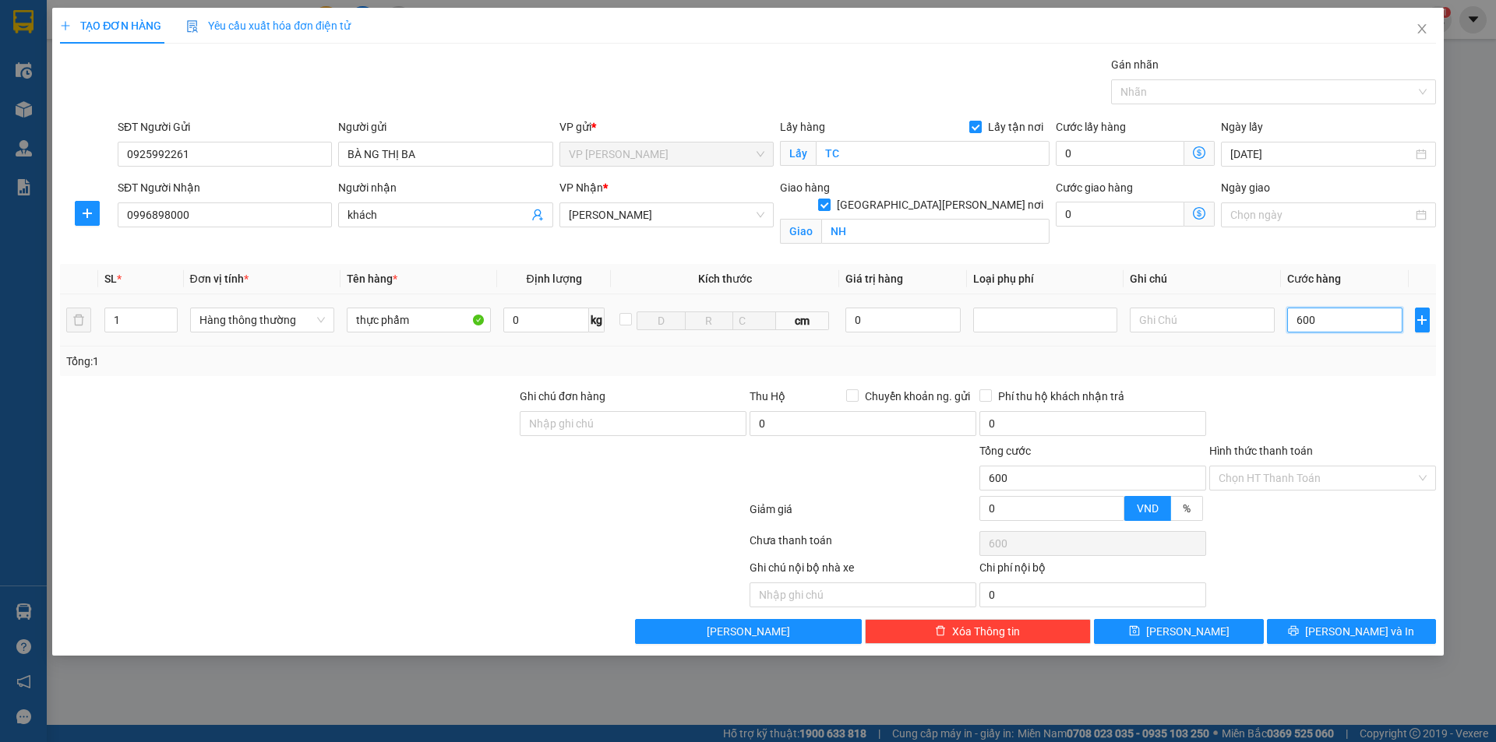
type input "6.000"
type input "60.000"
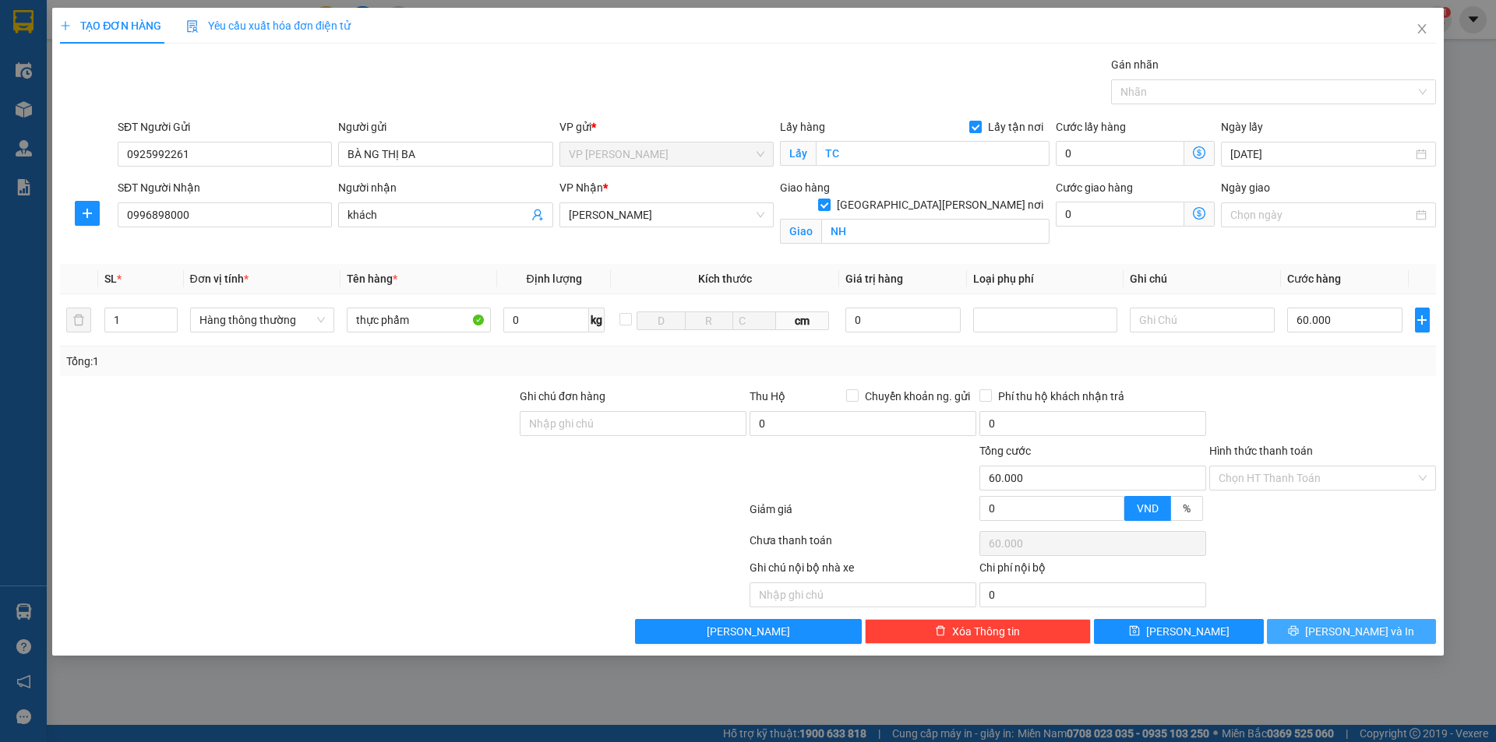
click at [1312, 636] on button "Lưu và In" at bounding box center [1351, 631] width 169 height 25
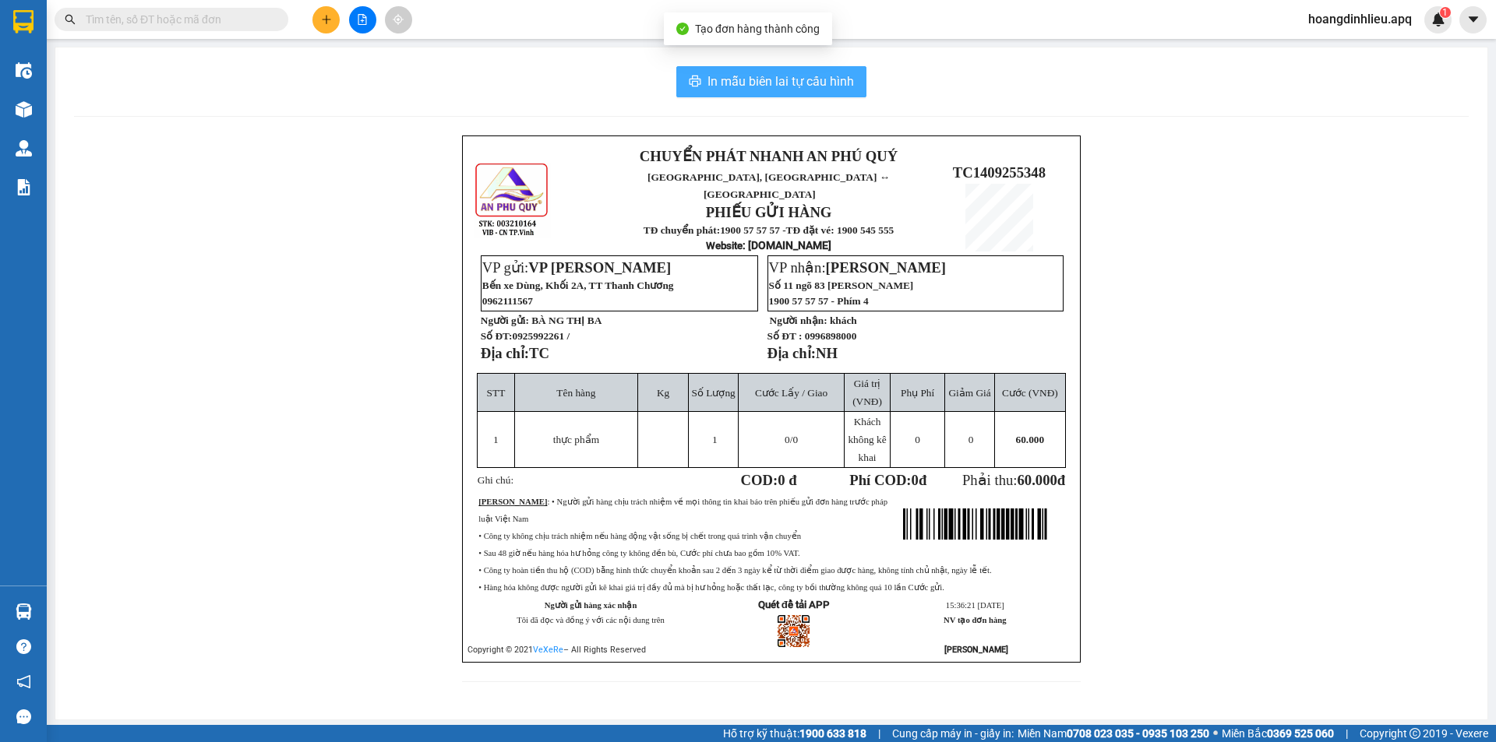
click at [773, 76] on span "In mẫu biên lai tự cấu hình" at bounding box center [780, 81] width 146 height 19
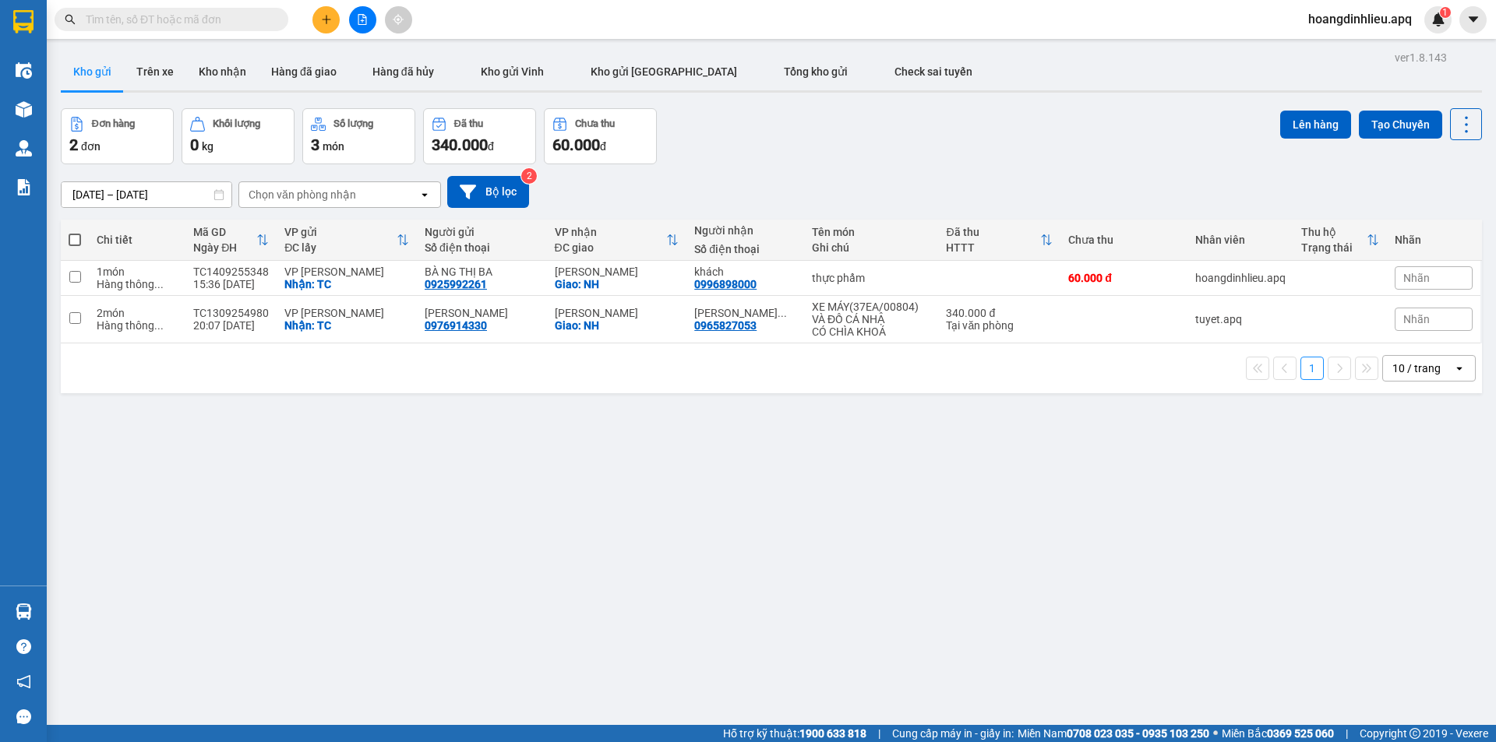
click at [1347, 19] on span "hoangdinhlieu.apq" at bounding box center [1359, 18] width 129 height 19
click at [1362, 47] on span "Đăng xuất" at bounding box center [1366, 48] width 97 height 17
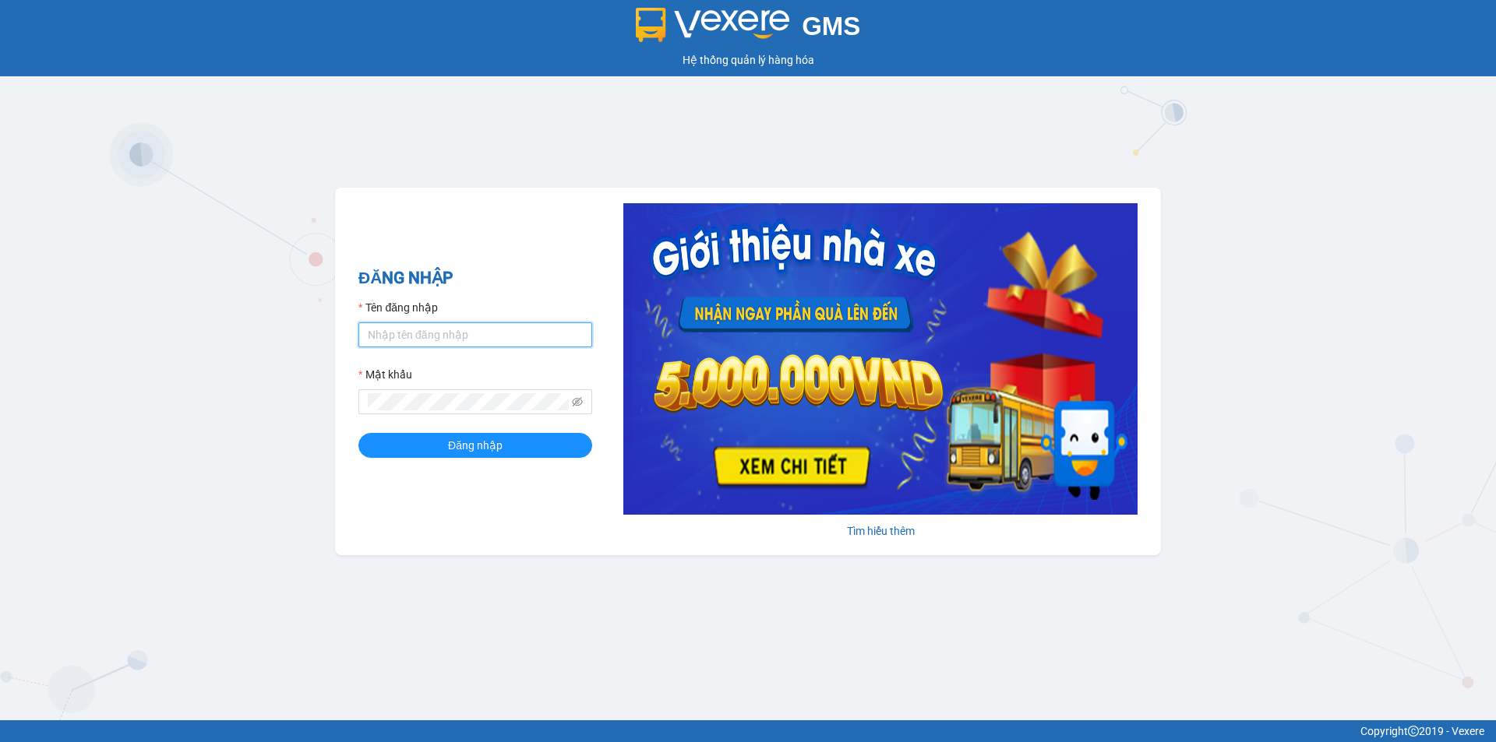
drag, startPoint x: 431, startPoint y: 323, endPoint x: 441, endPoint y: 337, distance: 17.3
click at [431, 323] on input "Tên đăng nhập" at bounding box center [475, 334] width 234 height 25
type input "haonam.apq"
click at [470, 446] on span "Đăng nhập" at bounding box center [475, 445] width 55 height 17
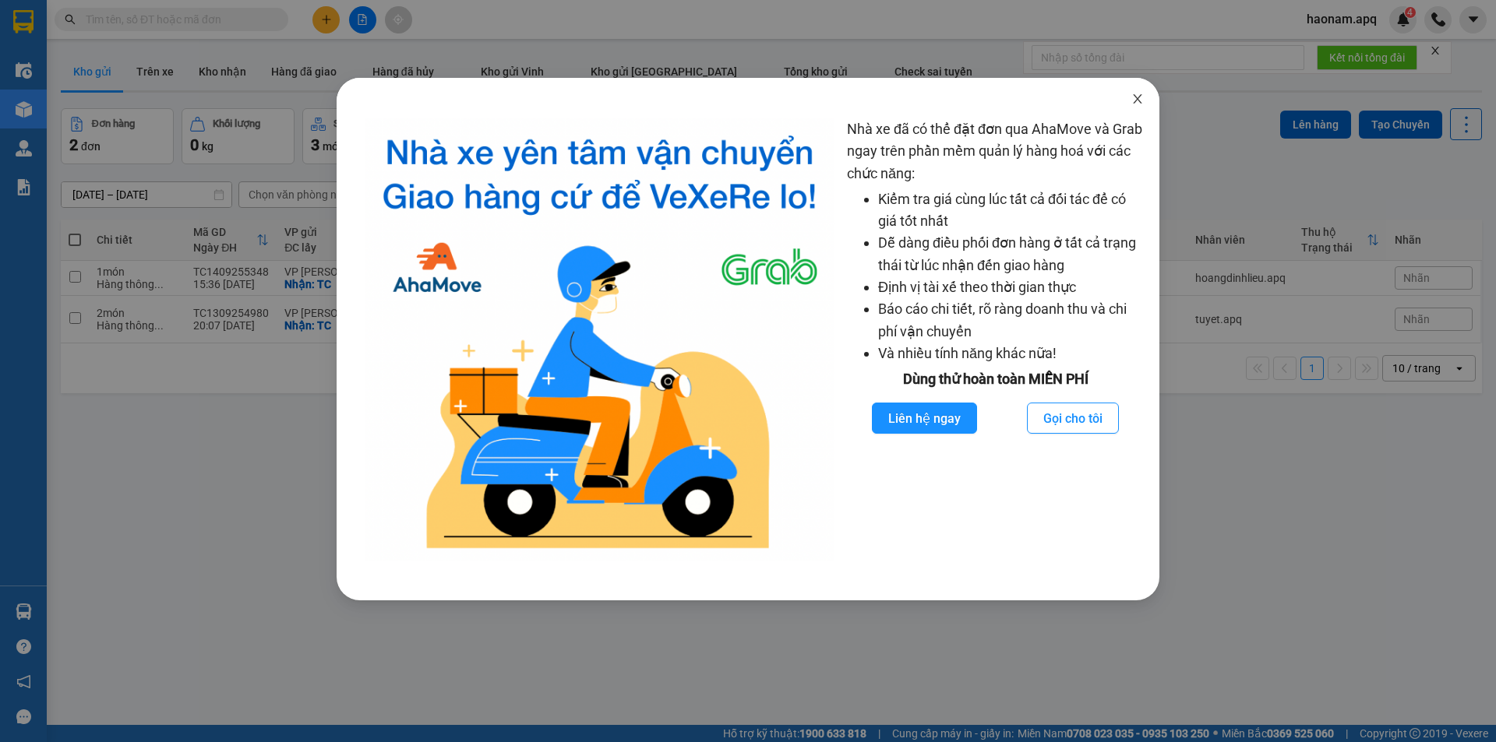
click at [1136, 93] on icon "close" at bounding box center [1137, 99] width 12 height 12
